Goal: Task Accomplishment & Management: Use online tool/utility

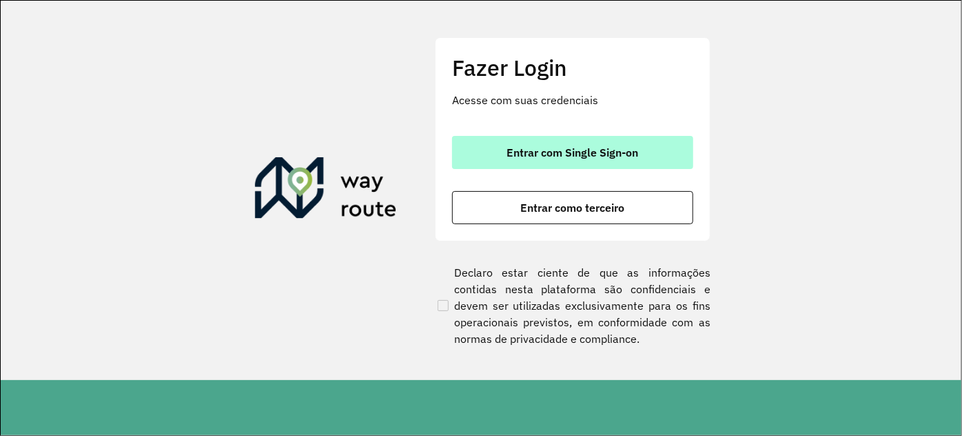
click at [529, 143] on button "Entrar com Single Sign-on" at bounding box center [572, 152] width 241 height 33
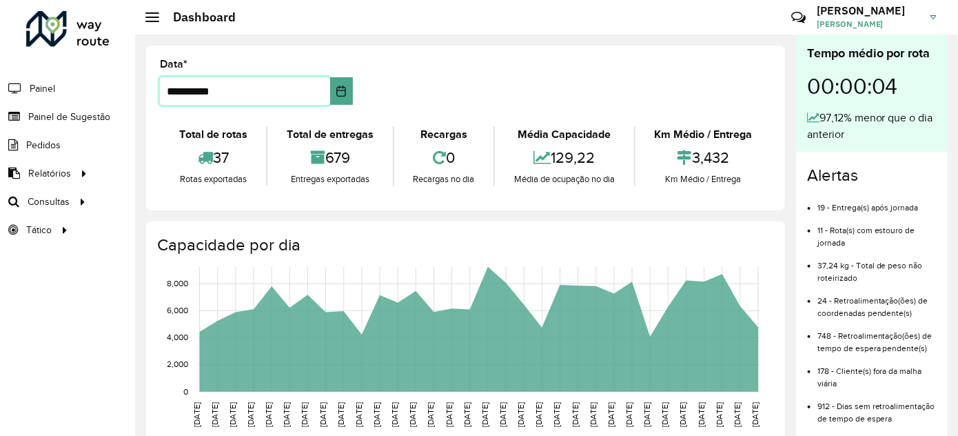
click at [256, 99] on input "**********" at bounding box center [245, 91] width 170 height 28
click at [343, 91] on icon "Choose Date" at bounding box center [341, 90] width 11 height 11
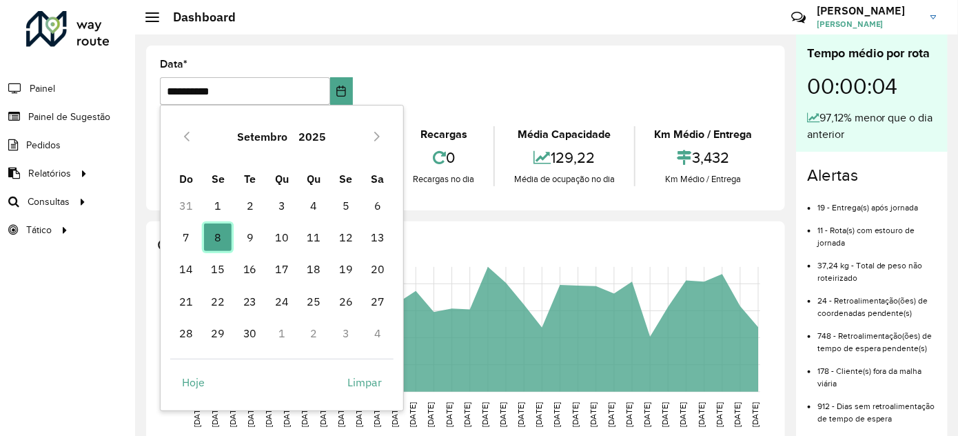
click at [221, 241] on span "8" at bounding box center [218, 237] width 28 height 28
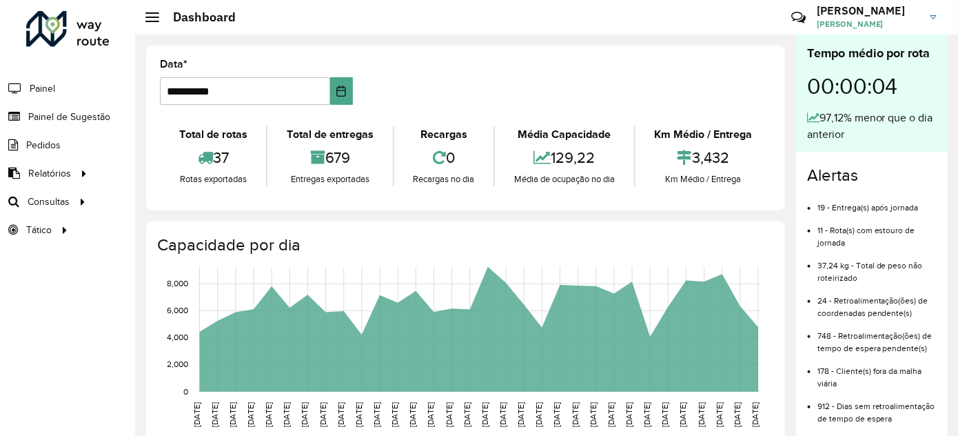
click at [457, 108] on formly-group "**********" at bounding box center [466, 87] width 628 height 57
click at [188, 205] on span "Roteirização" at bounding box center [184, 201] width 56 height 14
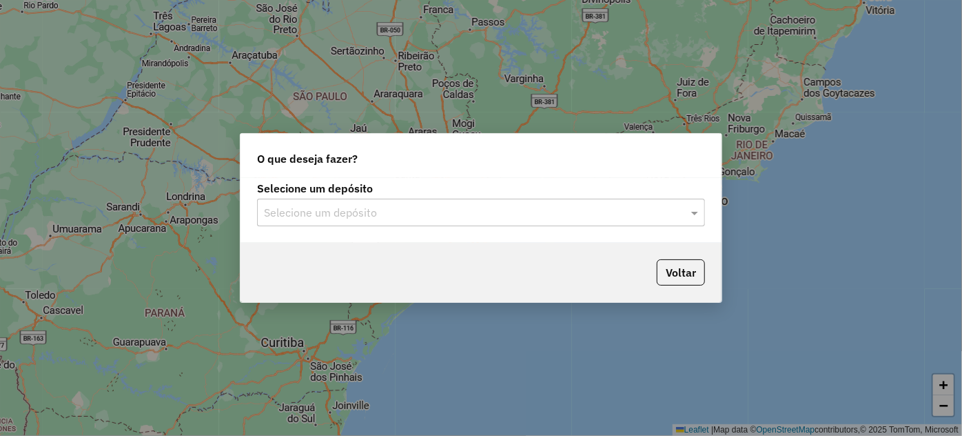
click at [305, 208] on input "text" at bounding box center [467, 213] width 407 height 17
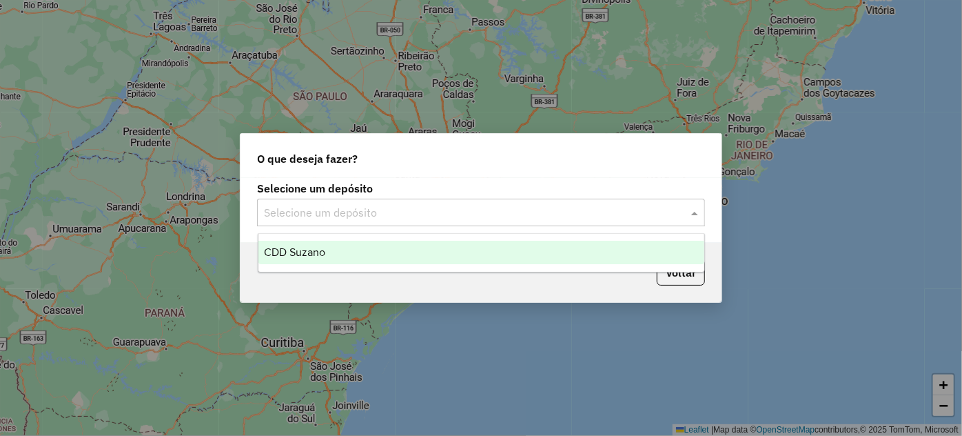
click at [341, 255] on div "CDD Suzano" at bounding box center [482, 252] width 446 height 23
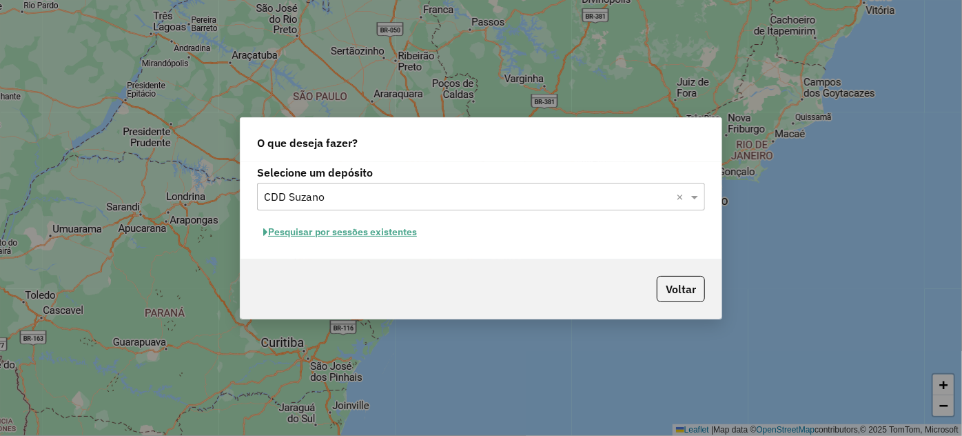
click at [387, 229] on button "Pesquisar por sessões existentes" at bounding box center [340, 231] width 166 height 21
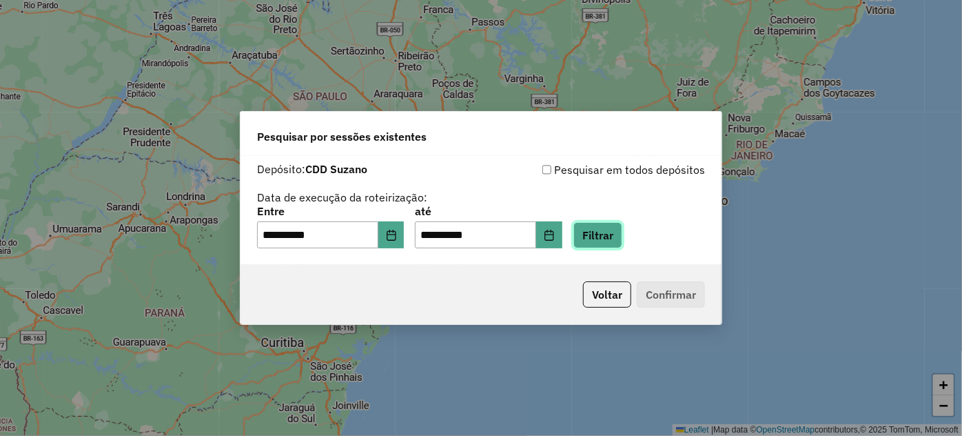
click at [603, 233] on button "Filtrar" at bounding box center [598, 235] width 49 height 26
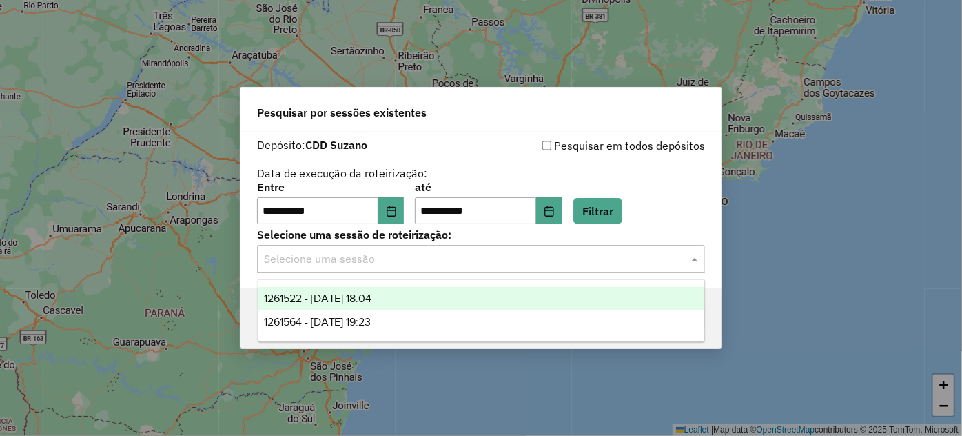
click at [395, 267] on div "Selecione uma sessão" at bounding box center [481, 259] width 448 height 28
click at [372, 299] on span "1261522 - 08/09/2025 18:04" at bounding box center [318, 298] width 108 height 12
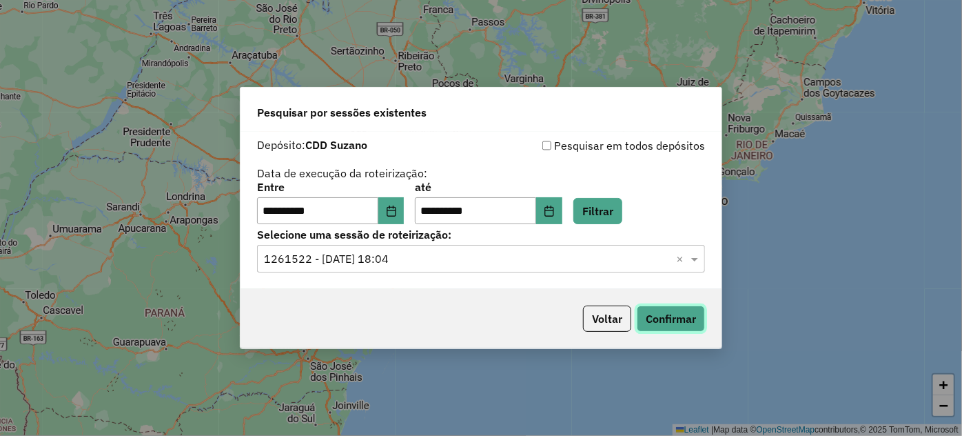
click at [640, 312] on button "Confirmar" at bounding box center [671, 318] width 68 height 26
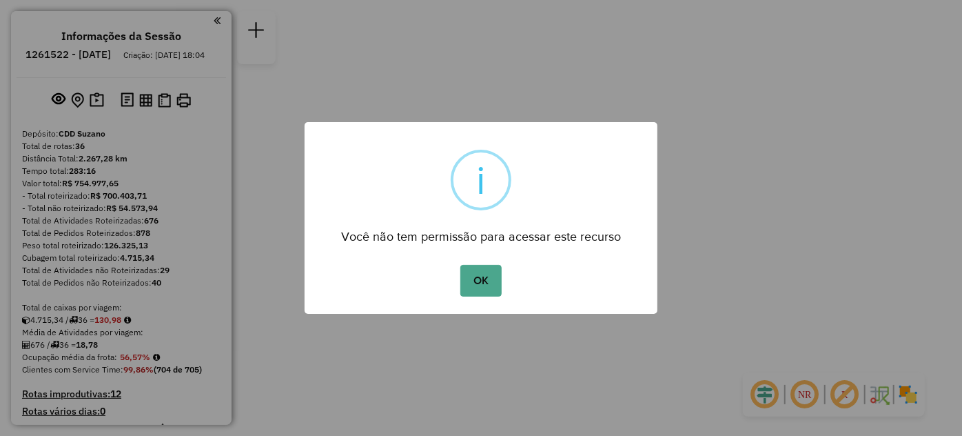
click at [490, 287] on button "OK" at bounding box center [481, 281] width 41 height 32
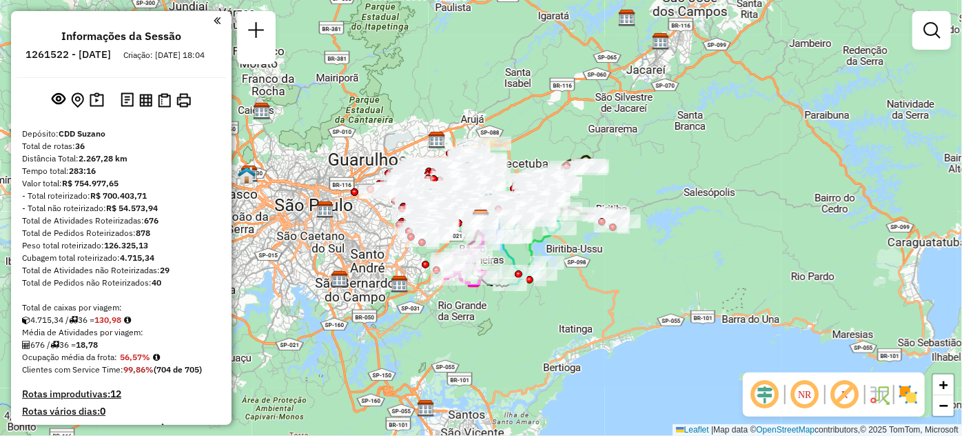
scroll to position [2110, 0]
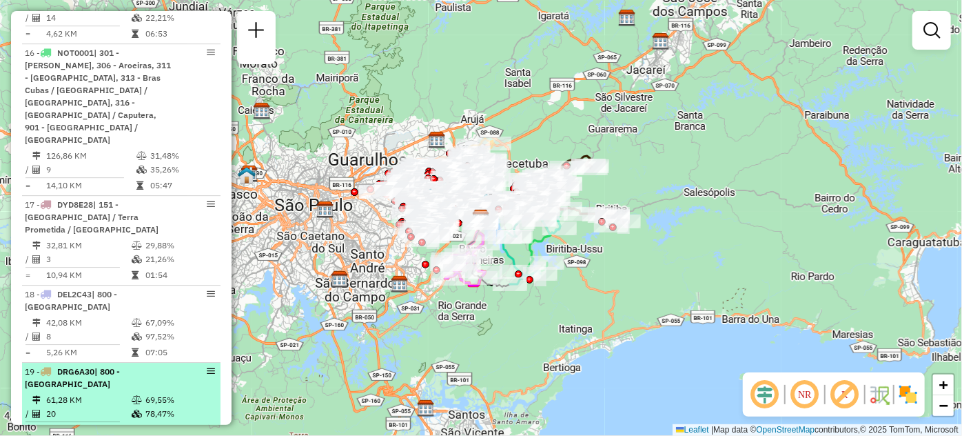
click at [66, 365] on div "19 - DRG6A30 | 800 - Cidade Tiradentes" at bounding box center [98, 377] width 146 height 25
select select "**********"
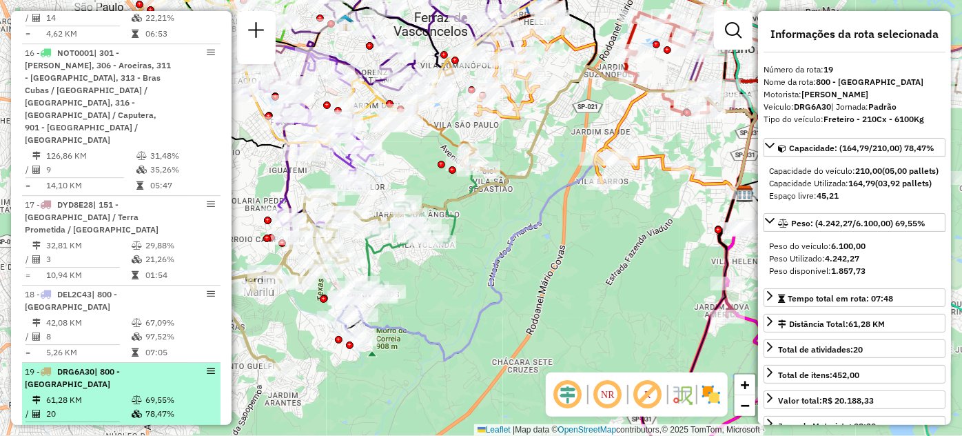
click at [207, 367] on em at bounding box center [211, 371] width 8 height 8
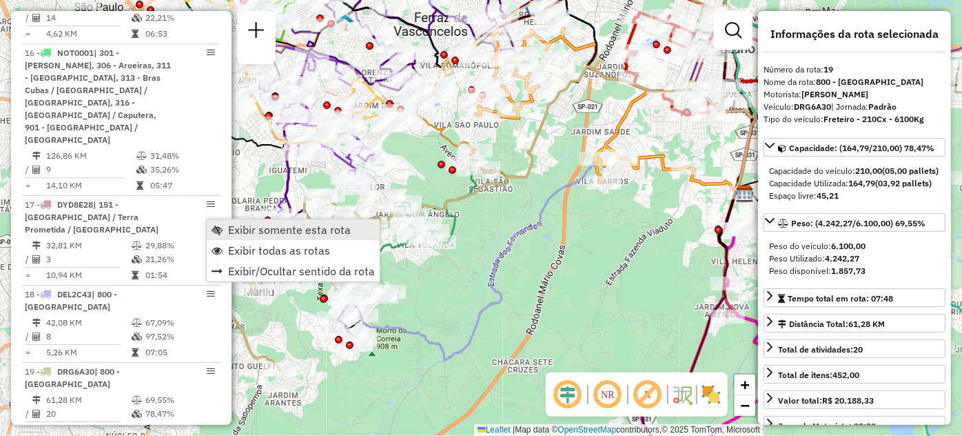
click at [215, 224] on span "Exibir somente esta rota" at bounding box center [217, 229] width 11 height 11
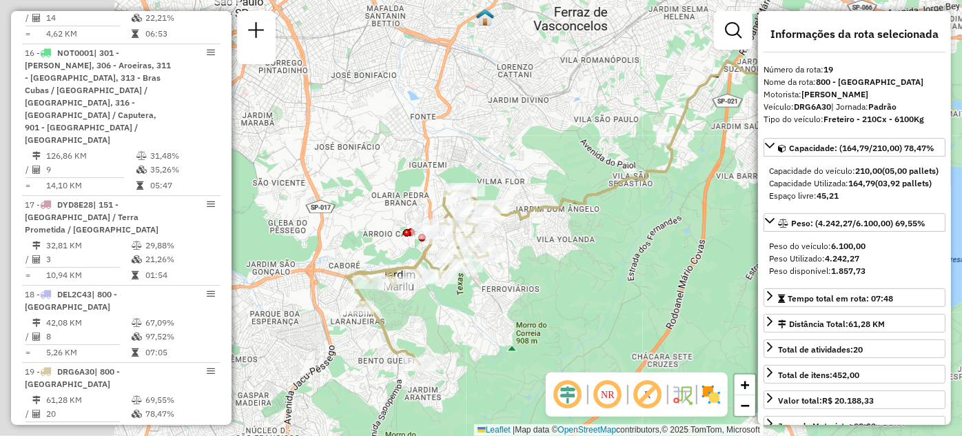
drag, startPoint x: 387, startPoint y: 309, endPoint x: 527, endPoint y: 303, distance: 140.1
click at [527, 303] on div "Janela de atendimento Grade de atendimento Capacidade Transportadoras Veículos …" at bounding box center [481, 218] width 962 height 436
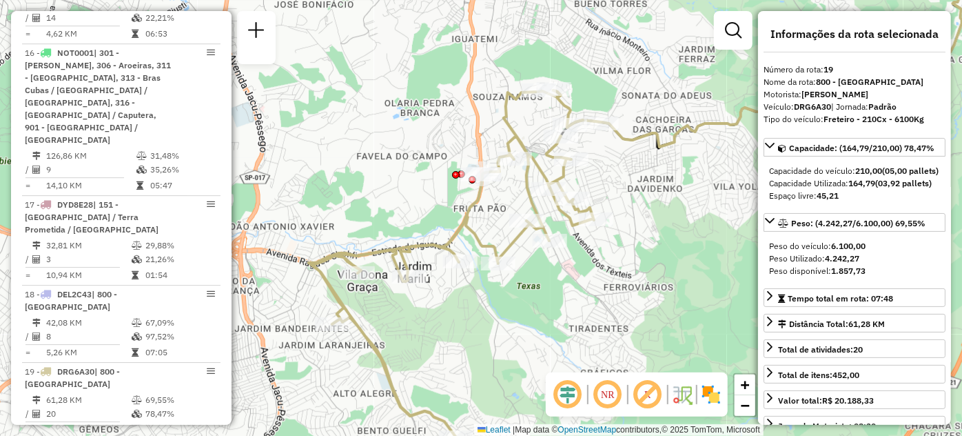
drag, startPoint x: 539, startPoint y: 317, endPoint x: 615, endPoint y: 321, distance: 75.9
click at [615, 321] on div "Janela de atendimento Grade de atendimento Capacidade Transportadoras Veículos …" at bounding box center [481, 218] width 962 height 436
click at [616, 321] on div "Janela de atendimento Grade de atendimento Capacidade Transportadoras Veículos …" at bounding box center [481, 218] width 962 height 436
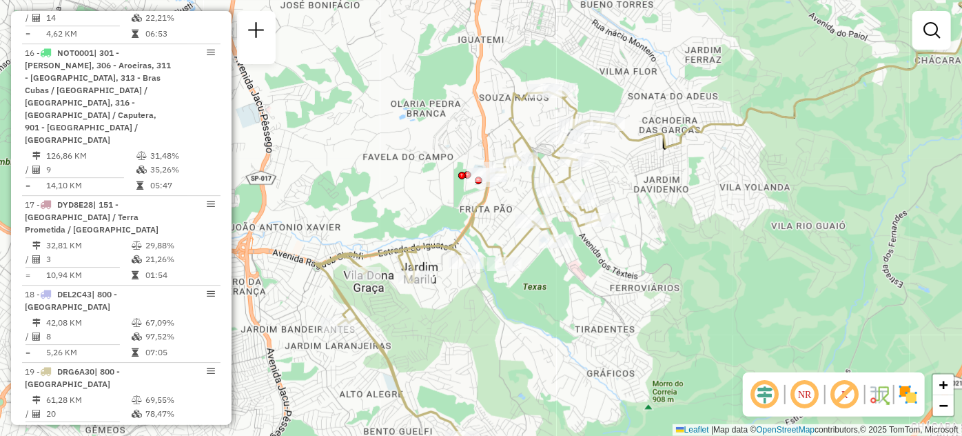
click at [618, 321] on div "Janela de atendimento Grade de atendimento Capacidade Transportadoras Veículos …" at bounding box center [481, 218] width 962 height 436
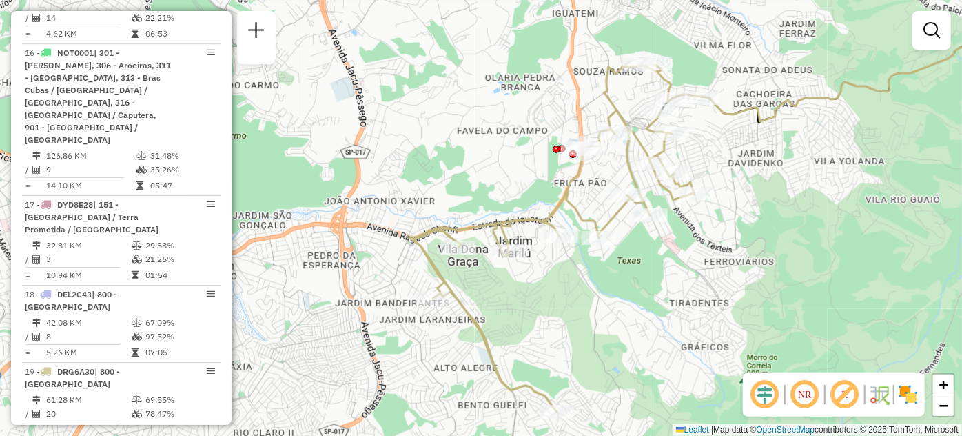
drag, startPoint x: 638, startPoint y: 290, endPoint x: 648, endPoint y: 286, distance: 10.9
click at [647, 287] on div "Janela de atendimento Grade de atendimento Capacidade Transportadoras Veículos …" at bounding box center [481, 218] width 962 height 436
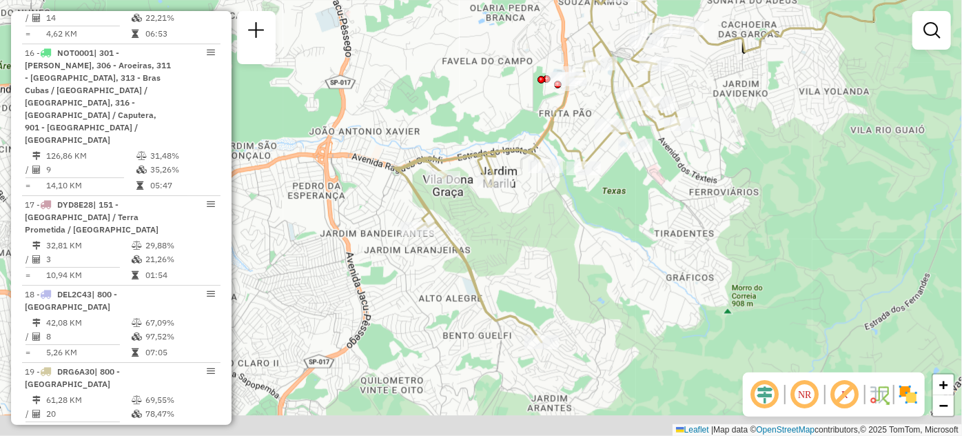
drag, startPoint x: 583, startPoint y: 370, endPoint x: 559, endPoint y: 302, distance: 71.5
click at [559, 302] on div "Janela de atendimento Grade de atendimento Capacidade Transportadoras Veículos …" at bounding box center [481, 218] width 962 height 436
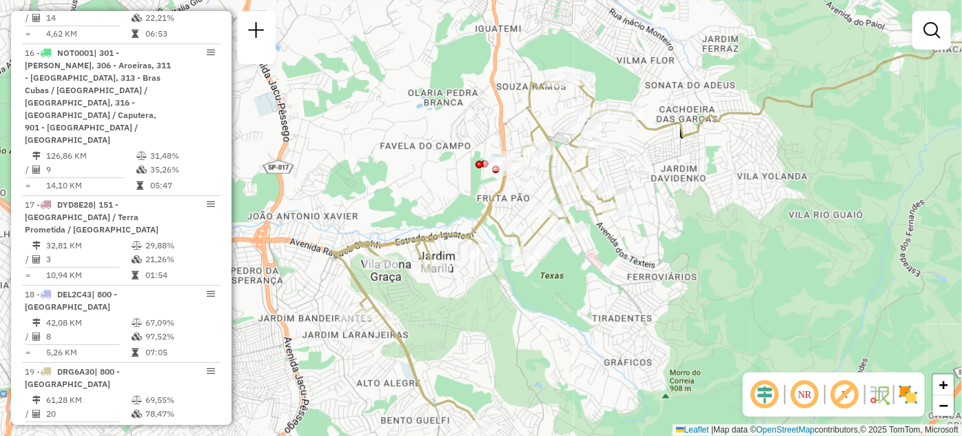
drag, startPoint x: 580, startPoint y: 252, endPoint x: 518, endPoint y: 338, distance: 105.6
click at [518, 338] on div "Janela de atendimento Grade de atendimento Capacidade Transportadoras Veículos …" at bounding box center [481, 218] width 962 height 436
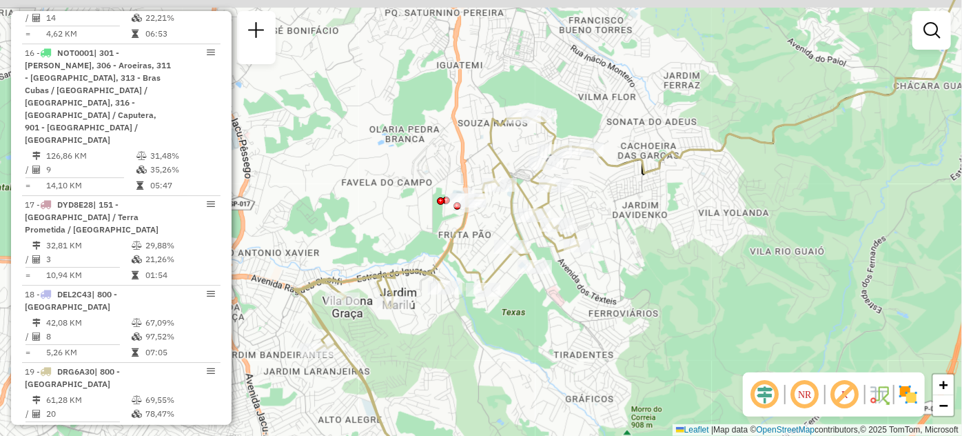
drag, startPoint x: 687, startPoint y: 62, endPoint x: 649, endPoint y: 99, distance: 53.2
click at [649, 99] on div "Janela de atendimento Grade de atendimento Capacidade Transportadoras Veículos …" at bounding box center [481, 218] width 962 height 436
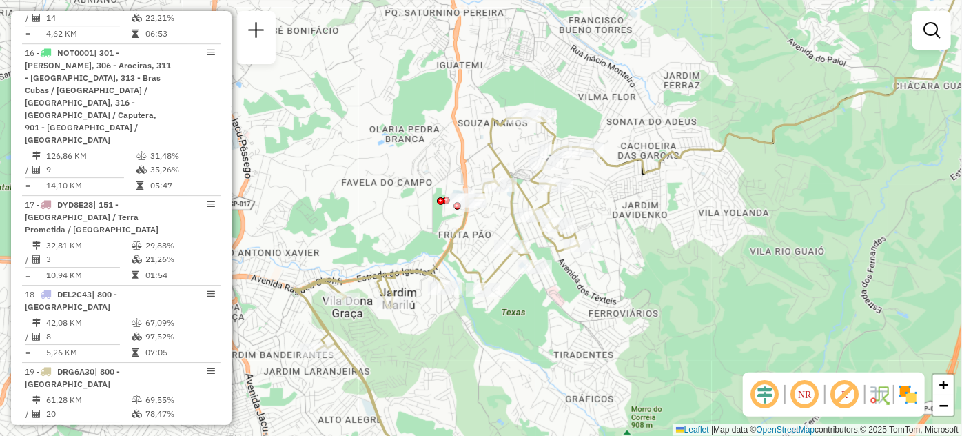
click at [649, 99] on div "Janela de atendimento Grade de atendimento Capacidade Transportadoras Veículos …" at bounding box center [481, 218] width 962 height 436
